Goal: Navigation & Orientation: Find specific page/section

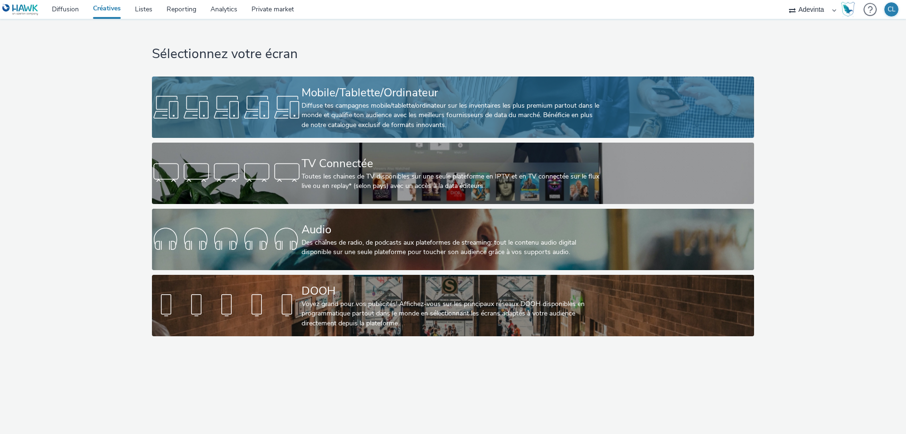
click at [408, 112] on div "Diffuse tes campagnes mobile/tablette/ordinateur sur les inventaires les plus p…" at bounding box center [451, 115] width 299 height 29
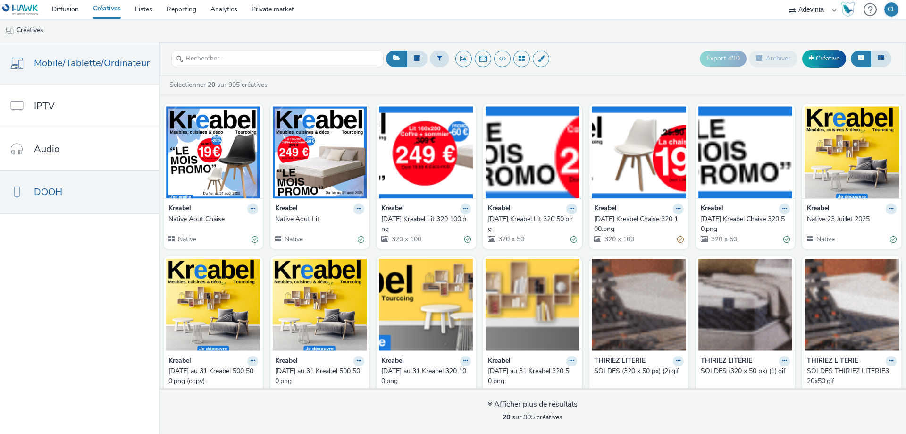
click at [98, 206] on link "DOOH" at bounding box center [79, 192] width 159 height 42
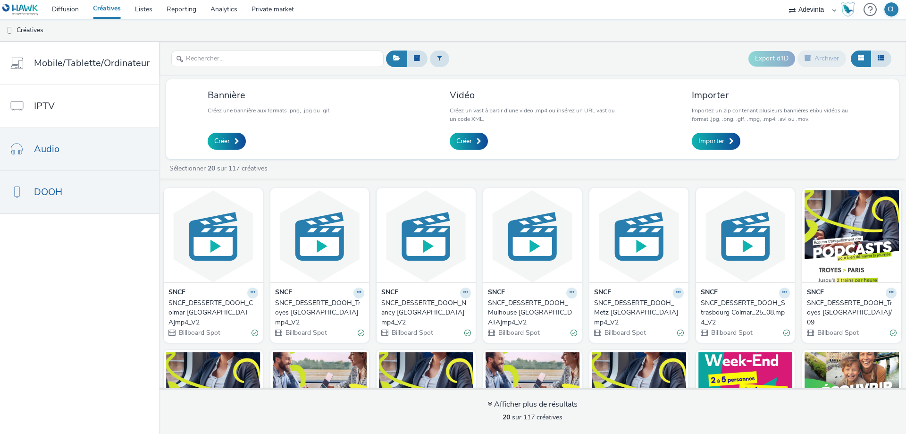
click at [84, 160] on link "Audio" at bounding box center [79, 149] width 159 height 42
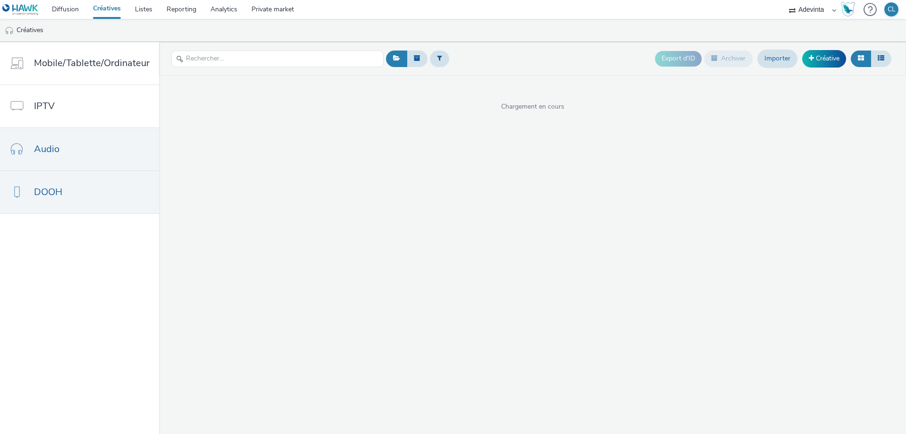
click at [83, 186] on link "DOOH" at bounding box center [79, 192] width 159 height 42
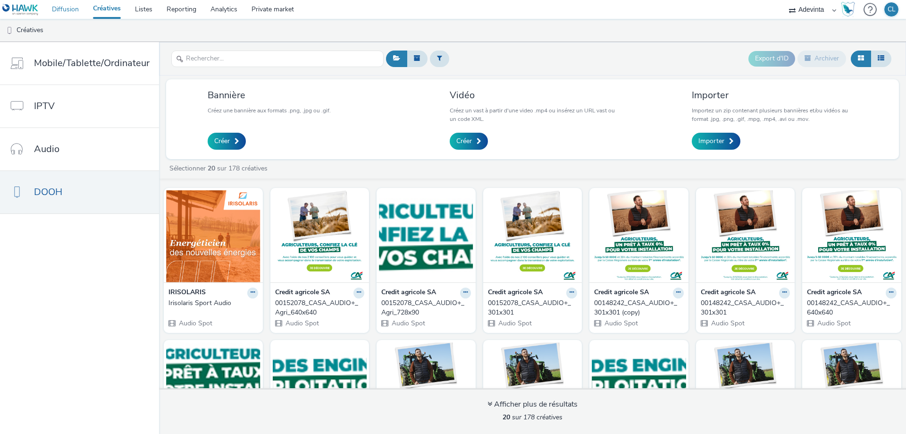
click at [75, 10] on link "Diffusion" at bounding box center [65, 9] width 41 height 19
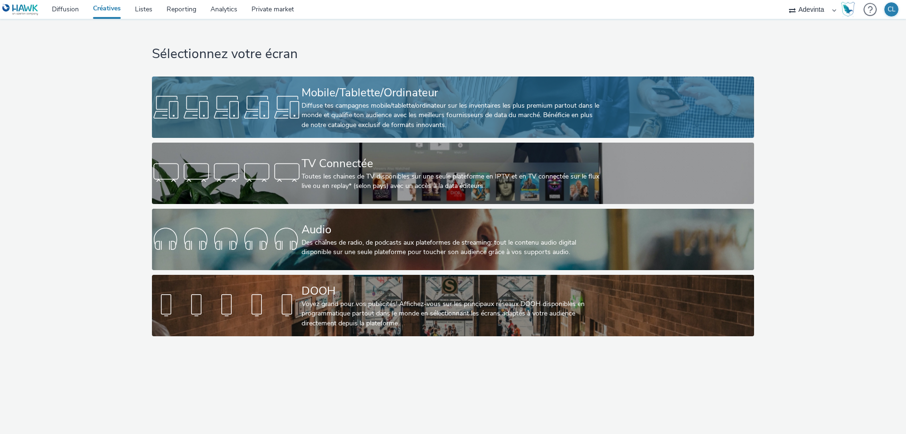
click at [384, 116] on div "Diffuse tes campagnes mobile/tablette/ordinateur sur les inventaires les plus p…" at bounding box center [451, 115] width 299 height 29
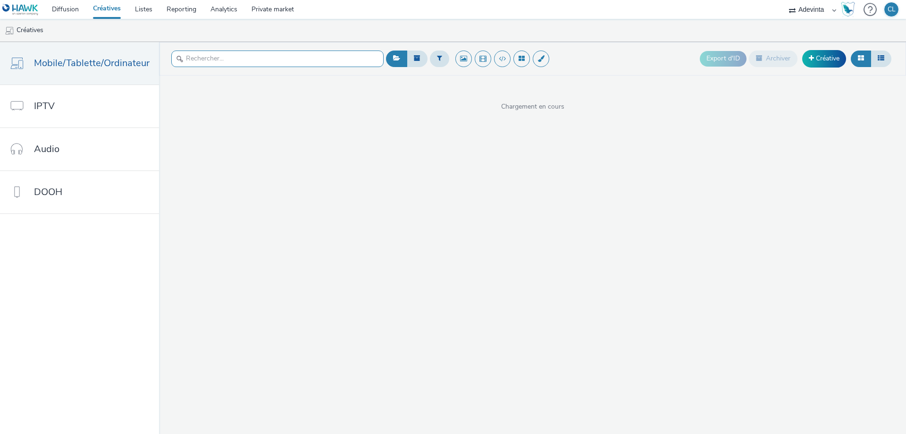
click at [306, 58] on input "text" at bounding box center [277, 59] width 212 height 17
